Goal: Book appointment/travel/reservation

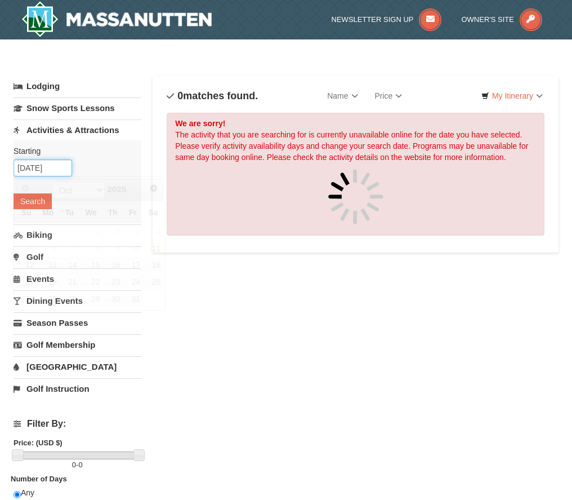
click at [53, 171] on input "[DATE]" at bounding box center [43, 167] width 59 height 17
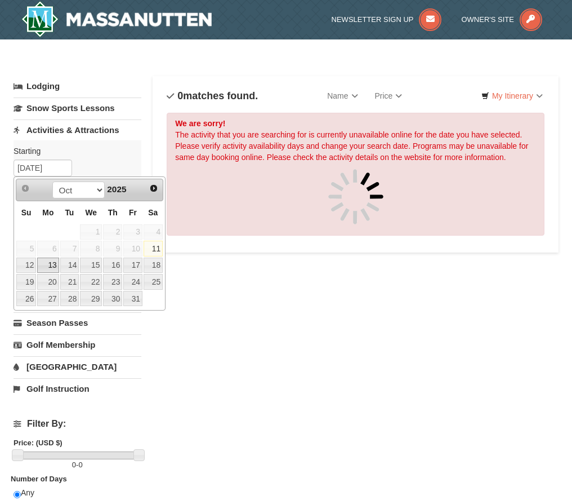
click at [48, 267] on link "13" at bounding box center [47, 265] width 21 height 16
type input "[DATE]"
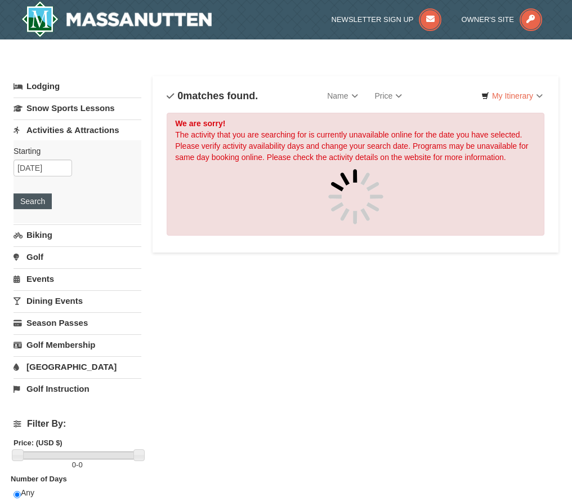
click at [38, 205] on button "Search" at bounding box center [33, 201] width 38 height 16
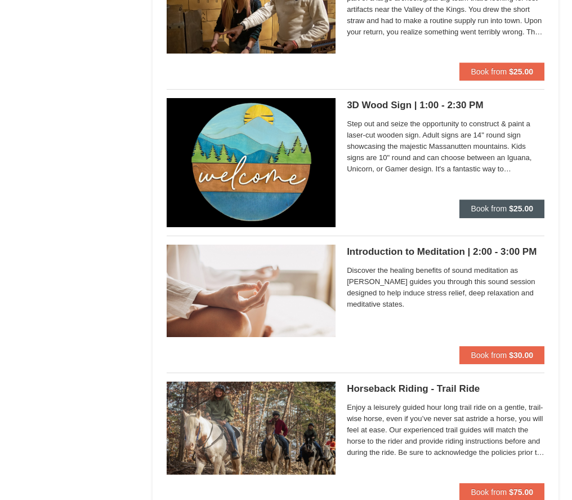
scroll to position [843, 0]
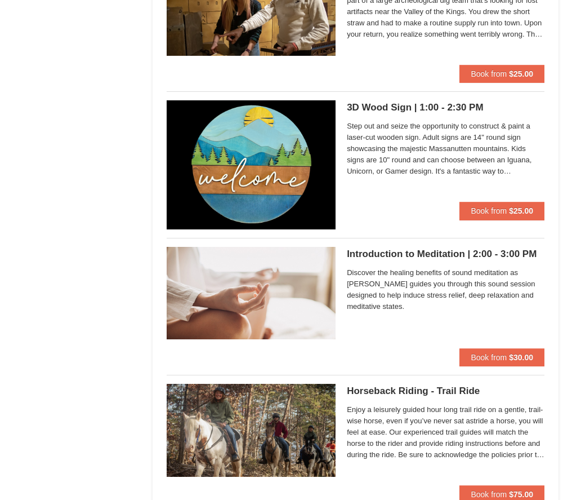
click at [430, 179] on div "Step out and seize the opportunity to construct & paint a laser-cut wooden sign…" at bounding box center [446, 151] width 198 height 64
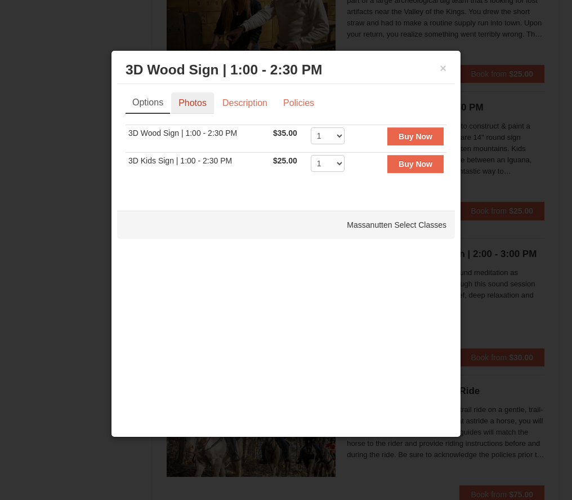
click at [198, 106] on link "Photos" at bounding box center [192, 102] width 43 height 21
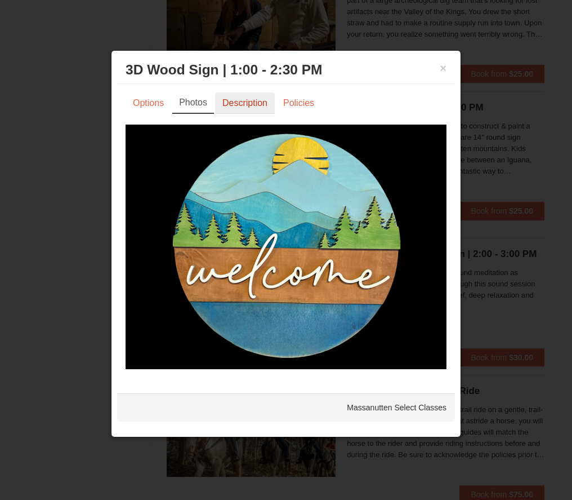
click at [235, 106] on link "Description" at bounding box center [245, 102] width 60 height 21
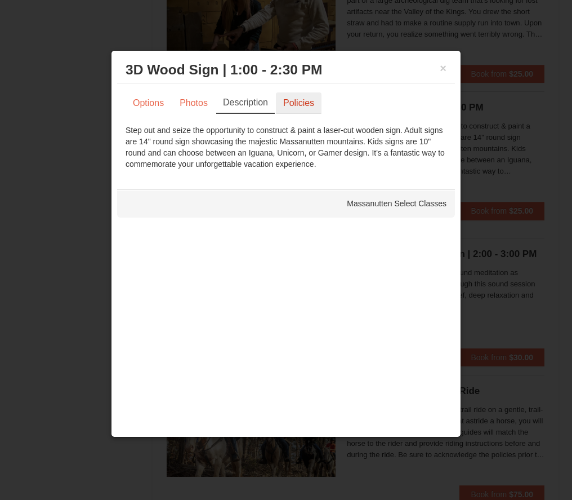
click at [308, 105] on link "Policies" at bounding box center [299, 102] width 46 height 21
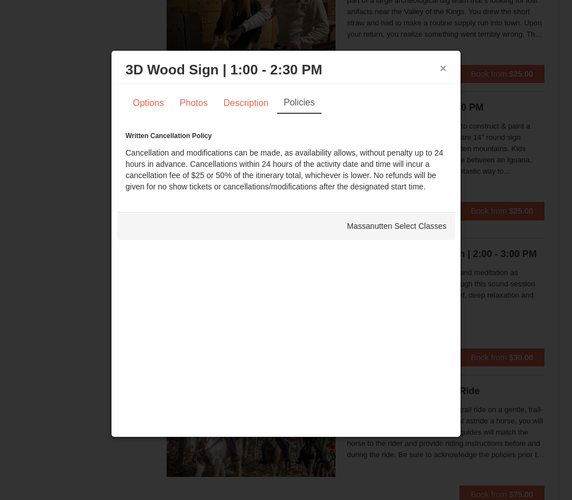
click at [442, 68] on button "×" at bounding box center [443, 68] width 7 height 11
